Goal: Task Accomplishment & Management: Use online tool/utility

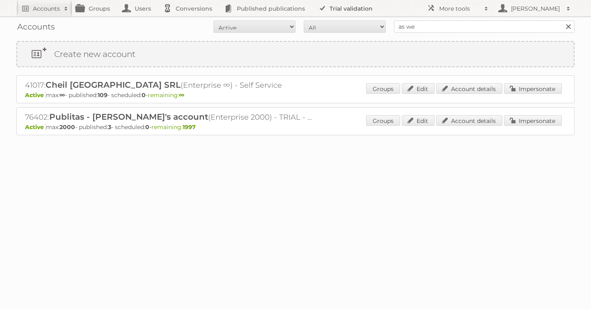
type input "as [PERSON_NAME]"
click at [561, 21] on input "Search" at bounding box center [567, 27] width 12 height 12
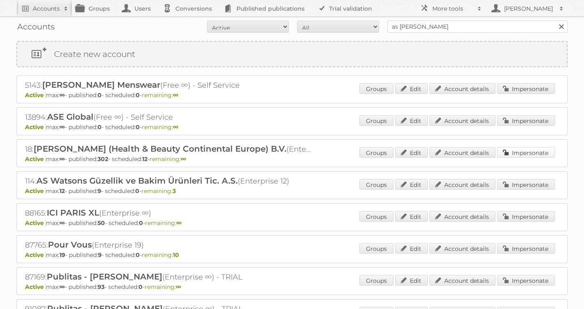
click at [511, 151] on link "Impersonate" at bounding box center [527, 152] width 58 height 11
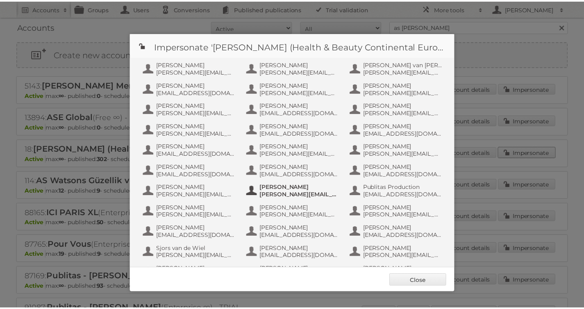
scroll to position [413, 0]
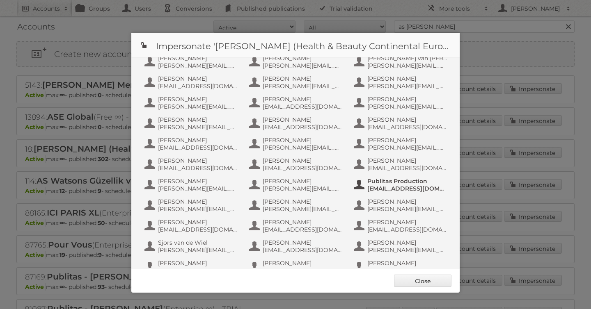
click at [432, 192] on button "Publitas Production info+aswatson-production@publitas.com" at bounding box center [401, 185] width 96 height 16
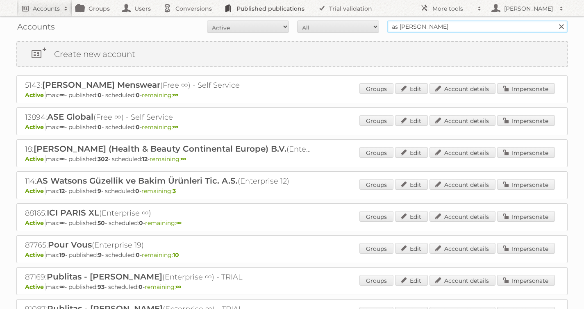
drag, startPoint x: 448, startPoint y: 23, endPoint x: 287, endPoint y: 0, distance: 162.8
click at [301, 2] on body "Accounts Search Advanced Search Create new account Groups Users Conversions Pub…" at bounding box center [292, 154] width 584 height 309
type input "billa"
click at [555, 21] on input "Search" at bounding box center [561, 27] width 12 height 12
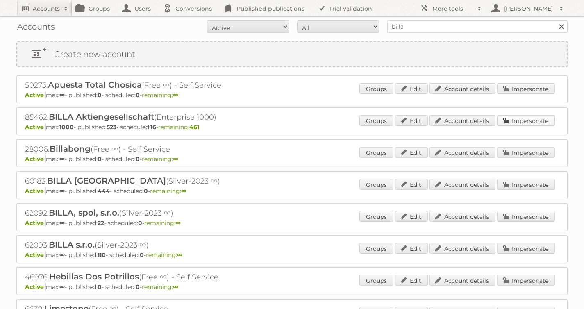
click at [520, 121] on link "Impersonate" at bounding box center [527, 120] width 58 height 11
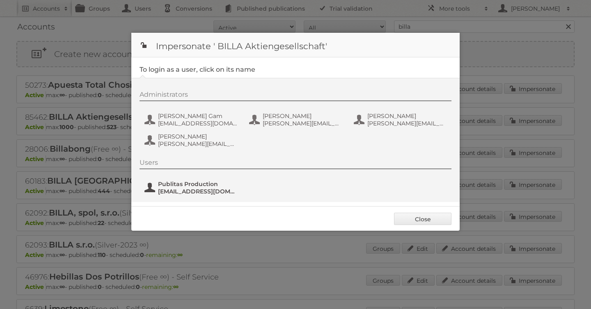
click at [187, 185] on span "Publitas Production" at bounding box center [198, 183] width 80 height 7
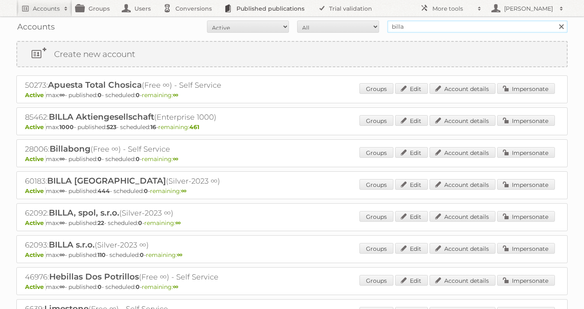
click at [300, 15] on body "Accounts Search Advanced Search Create new account Groups Users Conversions Pub…" at bounding box center [292, 154] width 584 height 309
type input "as [PERSON_NAME]"
click at [555, 21] on input "Search" at bounding box center [561, 27] width 12 height 12
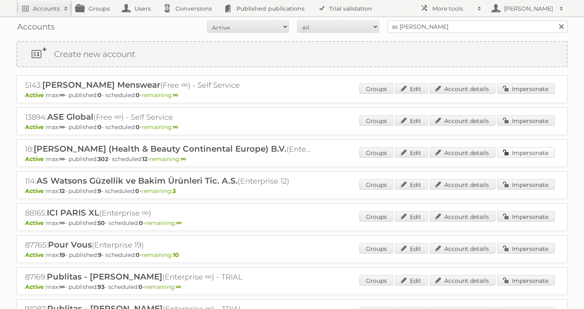
click at [516, 148] on link "Impersonate" at bounding box center [527, 152] width 58 height 11
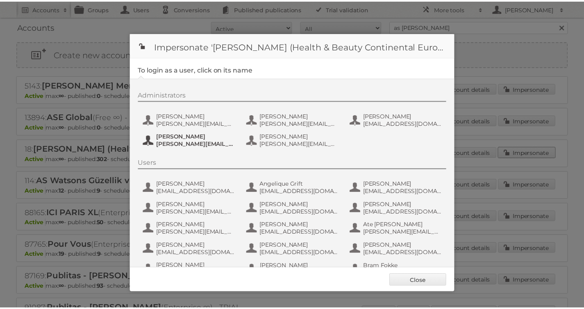
scroll to position [513, 0]
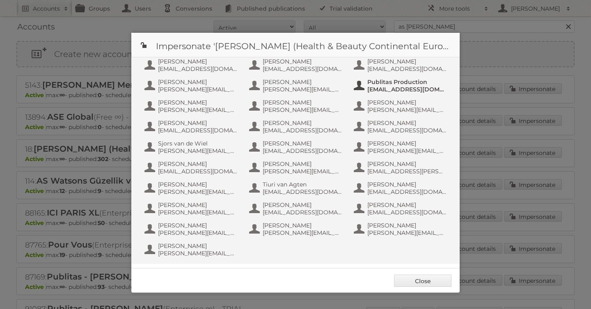
click at [367, 82] on span "Publitas Production" at bounding box center [407, 81] width 80 height 7
